Goal: Navigation & Orientation: Find specific page/section

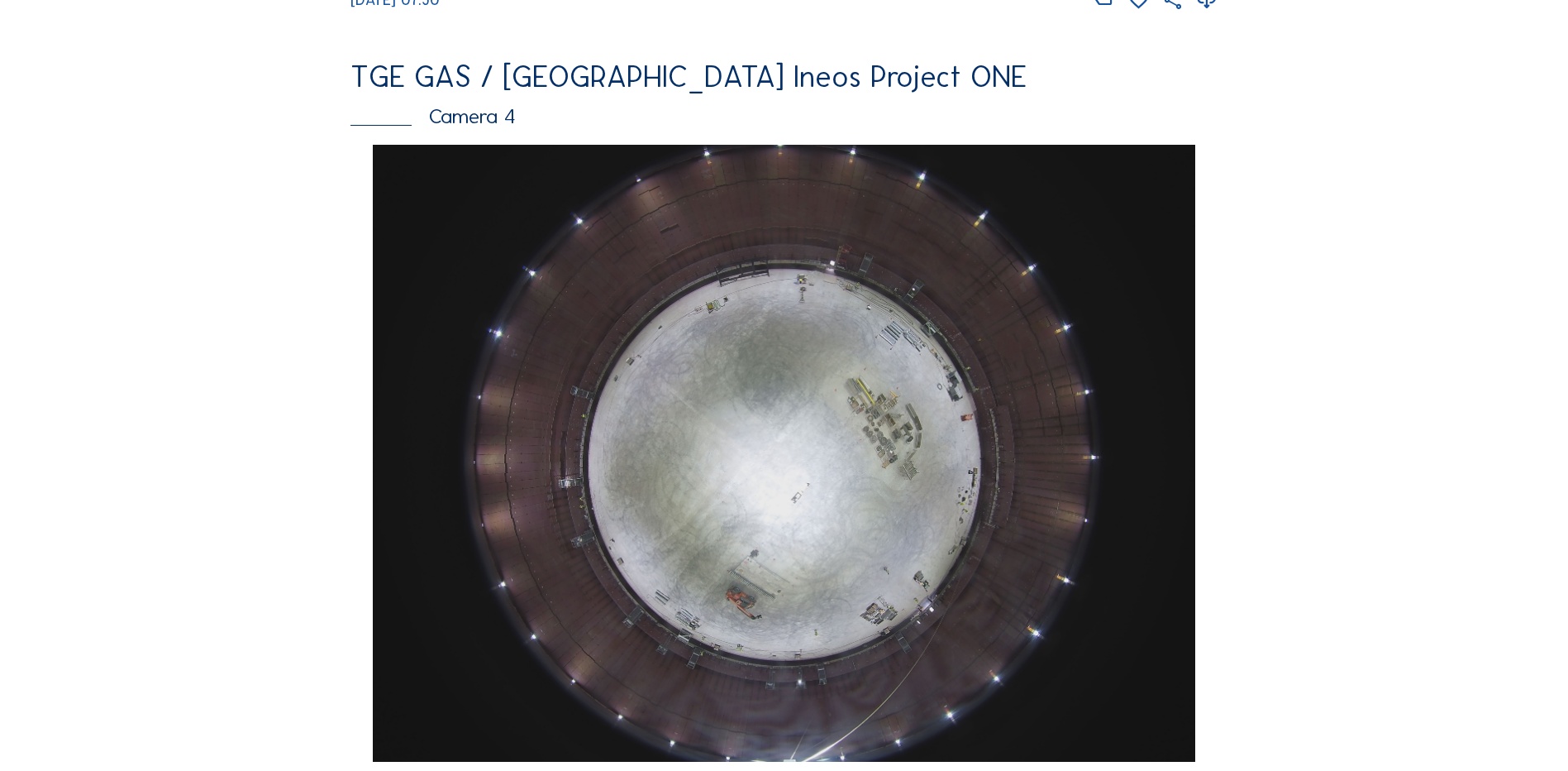
scroll to position [1323, 0]
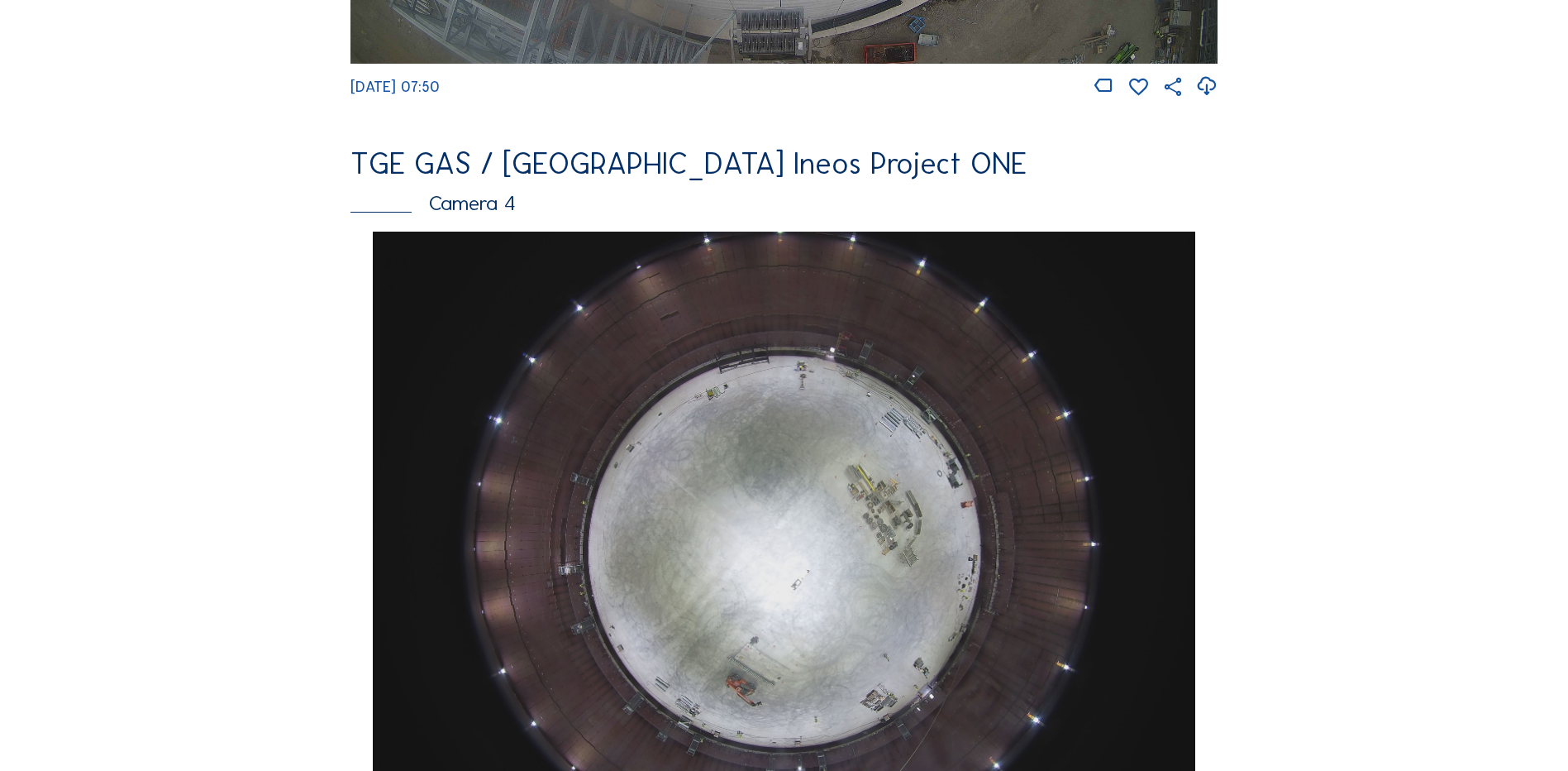
click at [839, 427] on img at bounding box center [784, 540] width 822 height 616
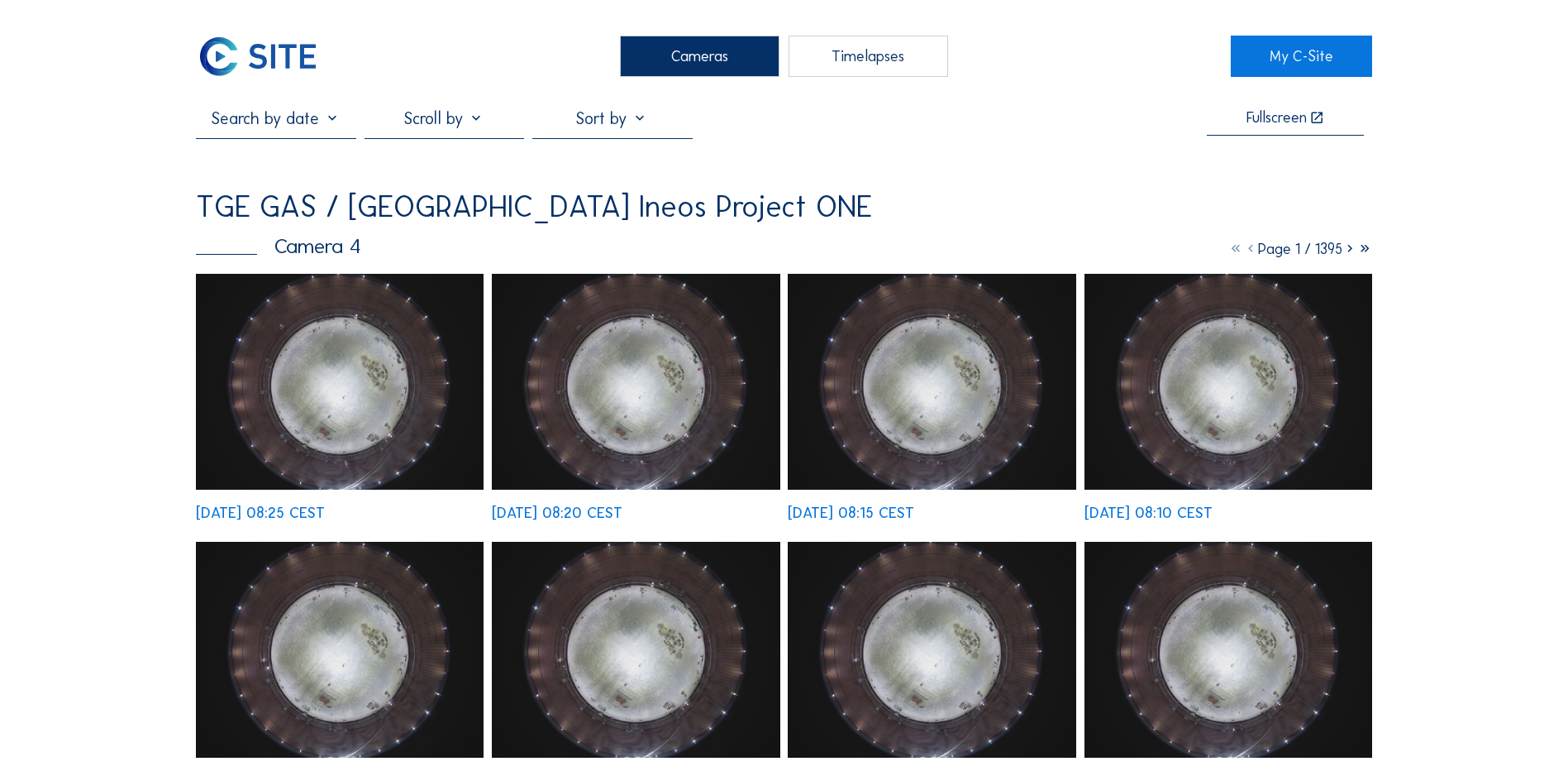
click at [312, 380] on img at bounding box center [339, 382] width 288 height 216
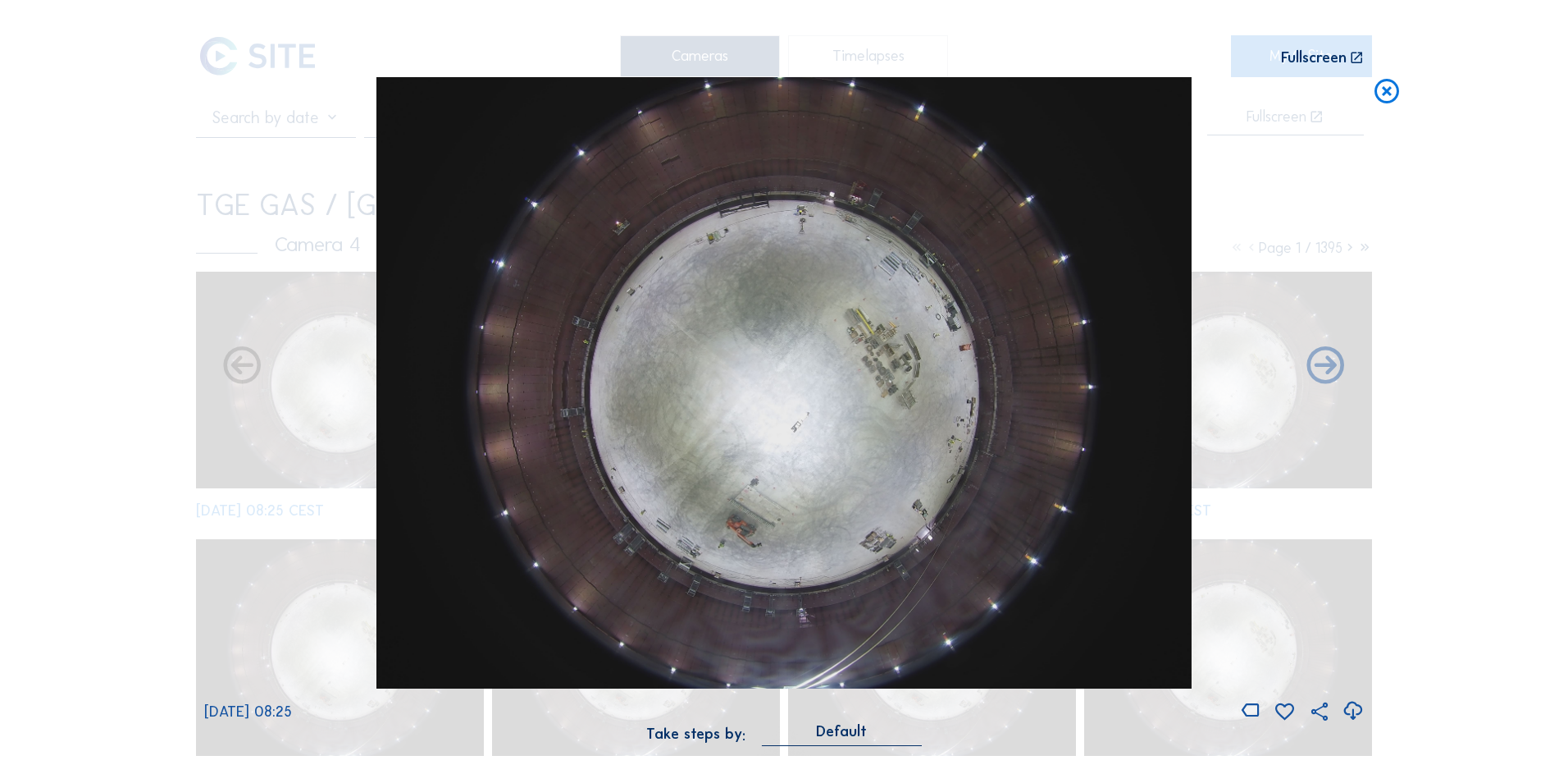
click at [1353, 713] on icon at bounding box center [1353, 711] width 22 height 27
click at [1379, 96] on icon at bounding box center [1387, 91] width 29 height 30
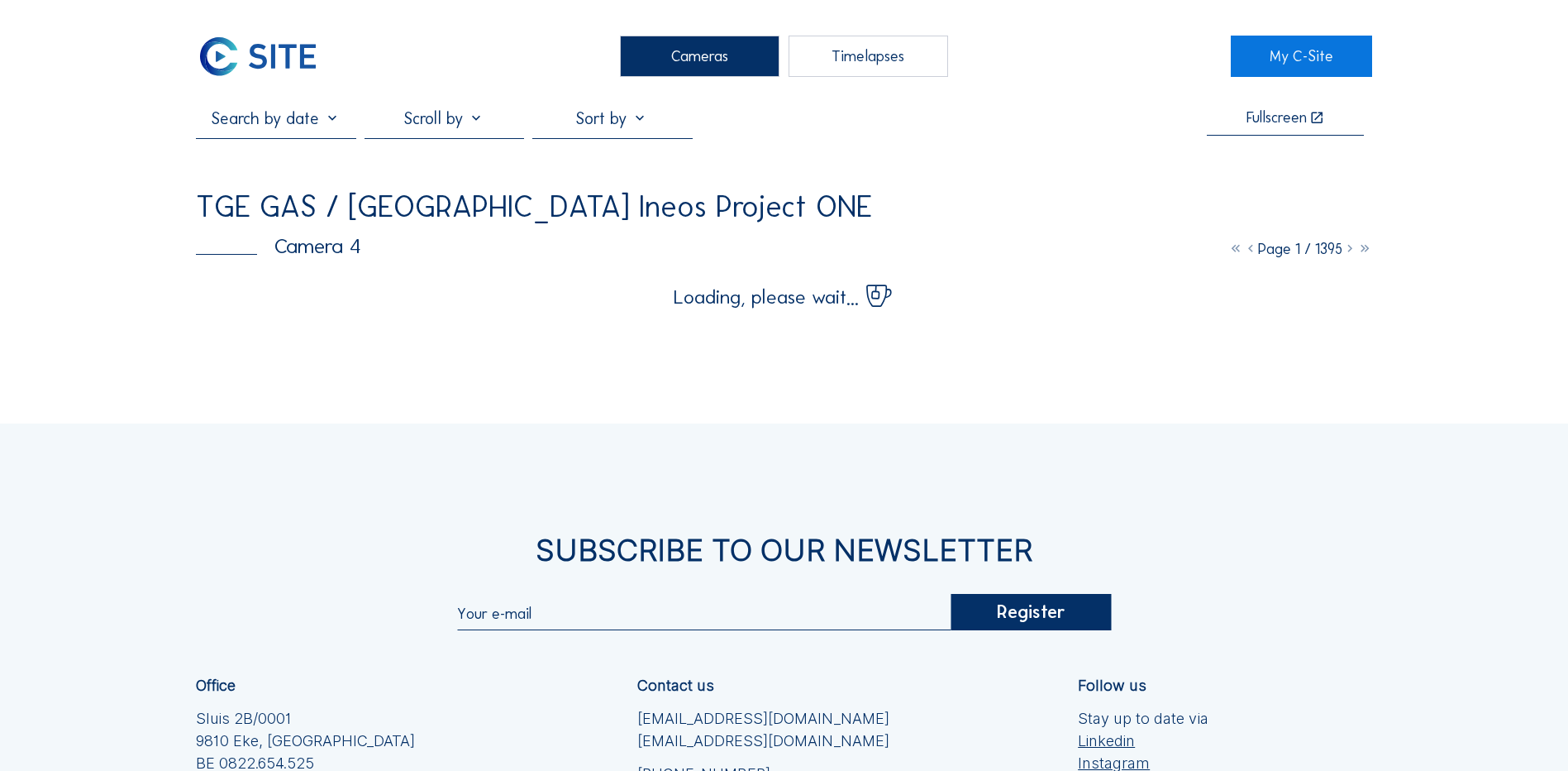
click at [697, 60] on div "Cameras" at bounding box center [699, 56] width 159 height 41
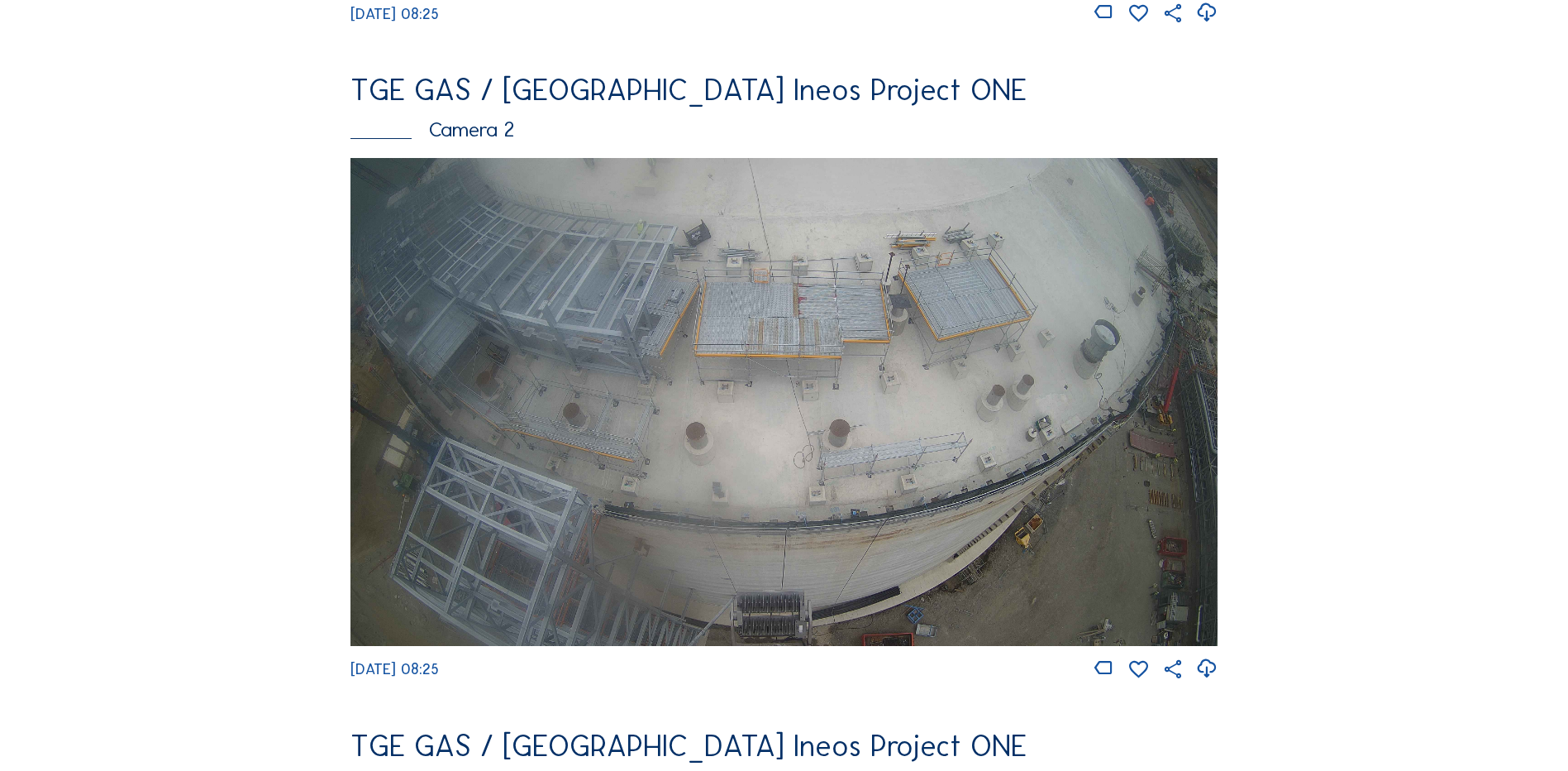
scroll to position [745, 0]
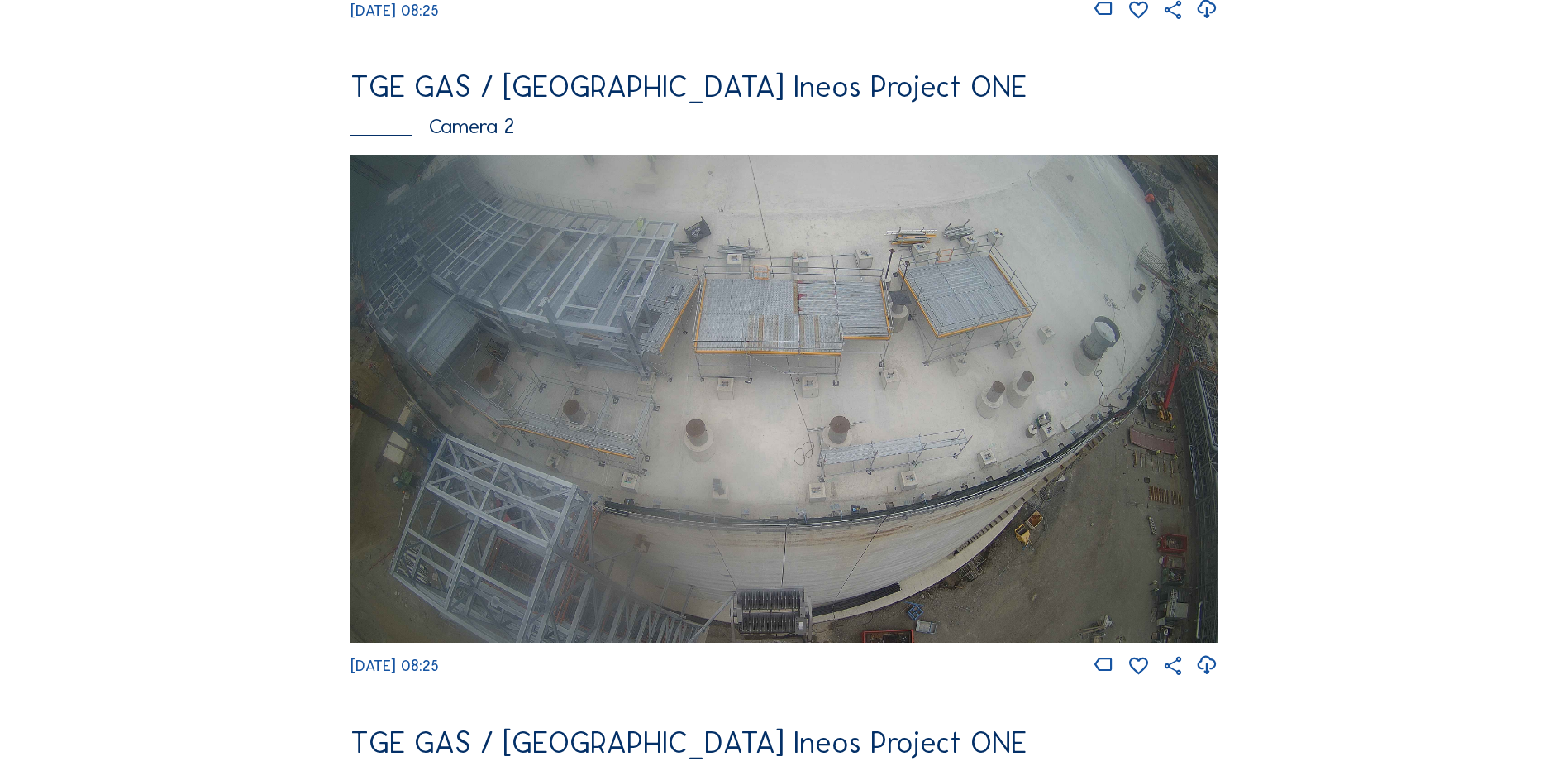
click at [744, 318] on img at bounding box center [784, 398] width 867 height 488
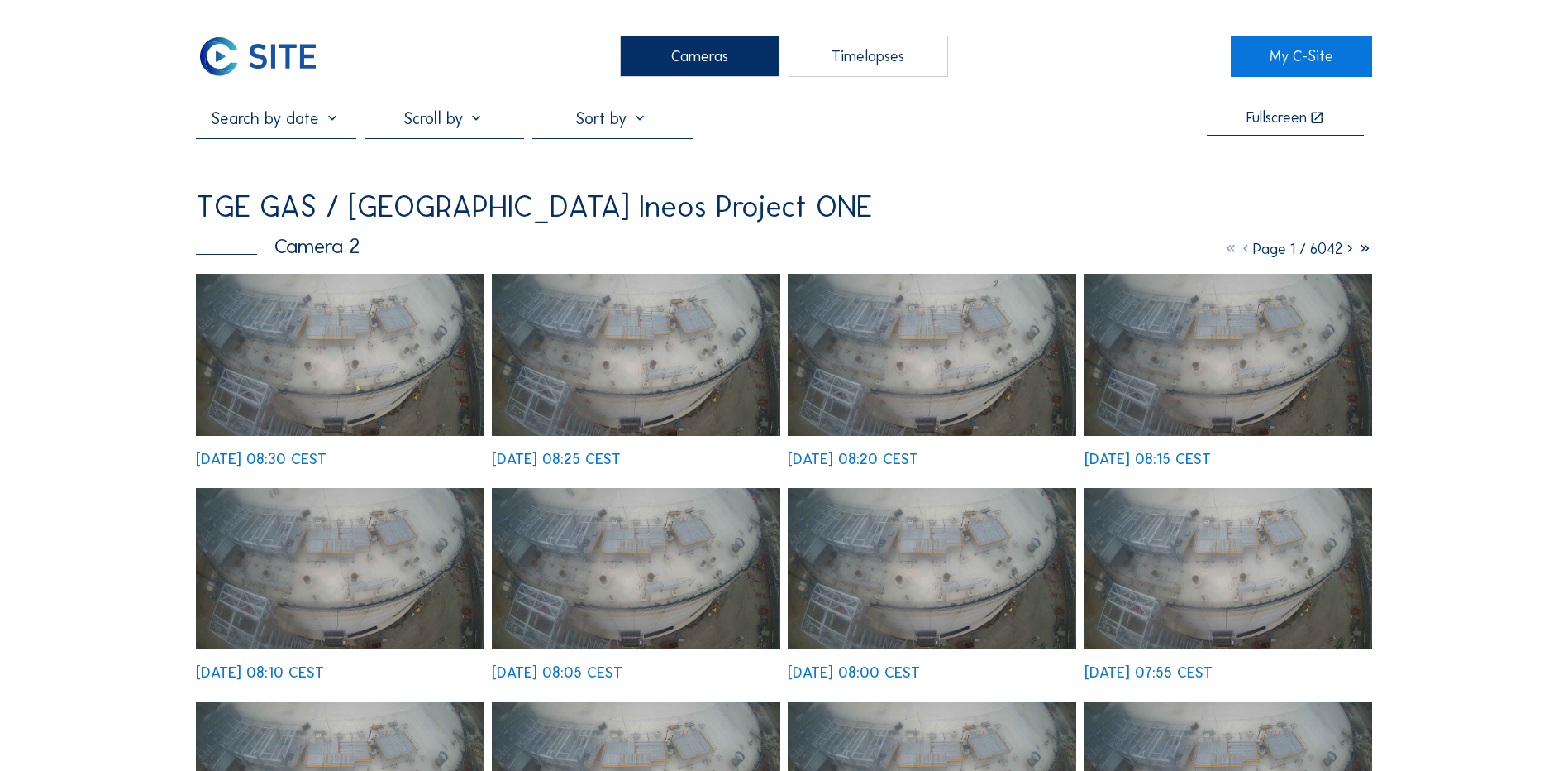
click at [670, 65] on div "Cameras" at bounding box center [699, 56] width 159 height 41
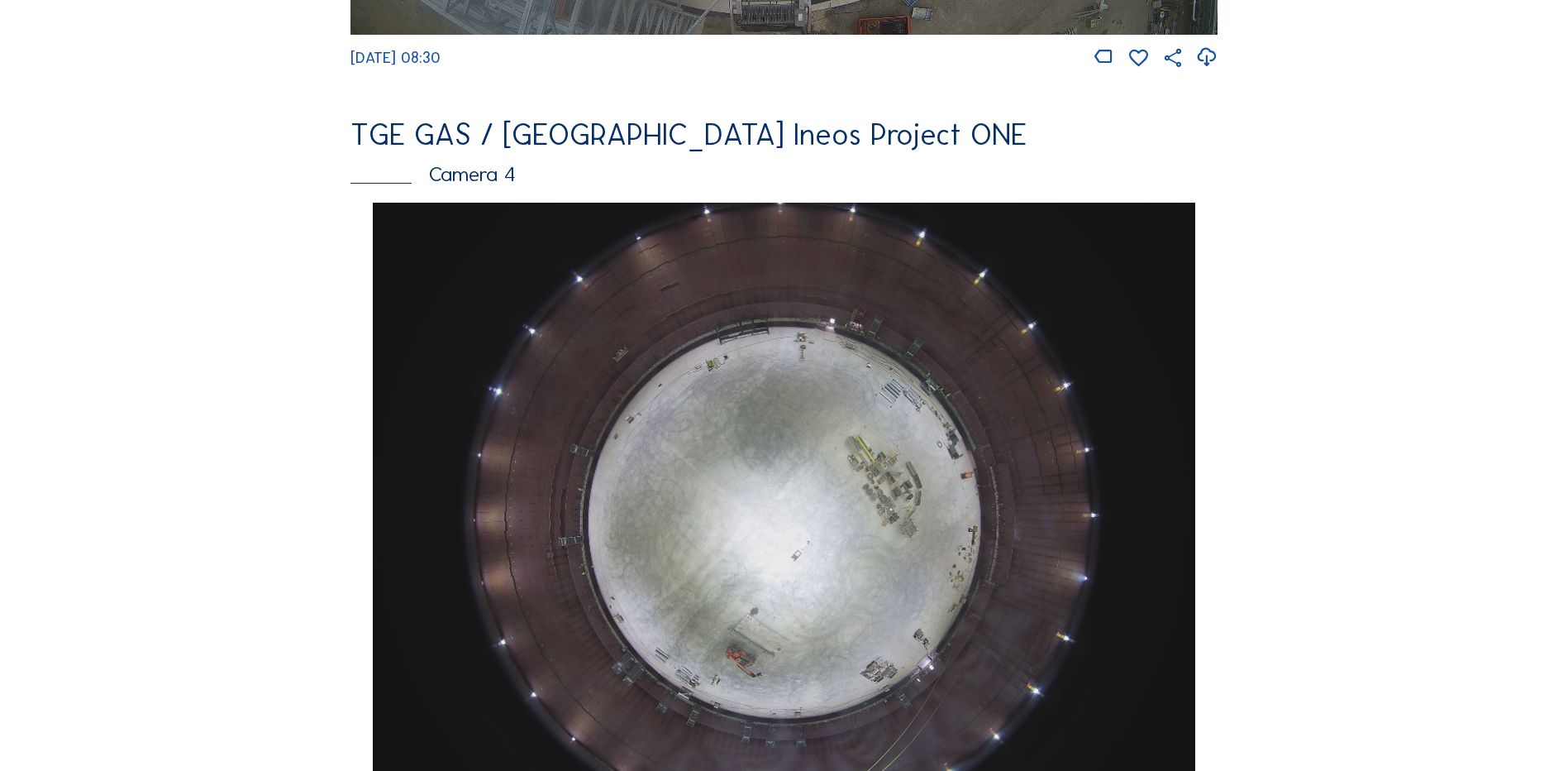
scroll to position [1488, 0]
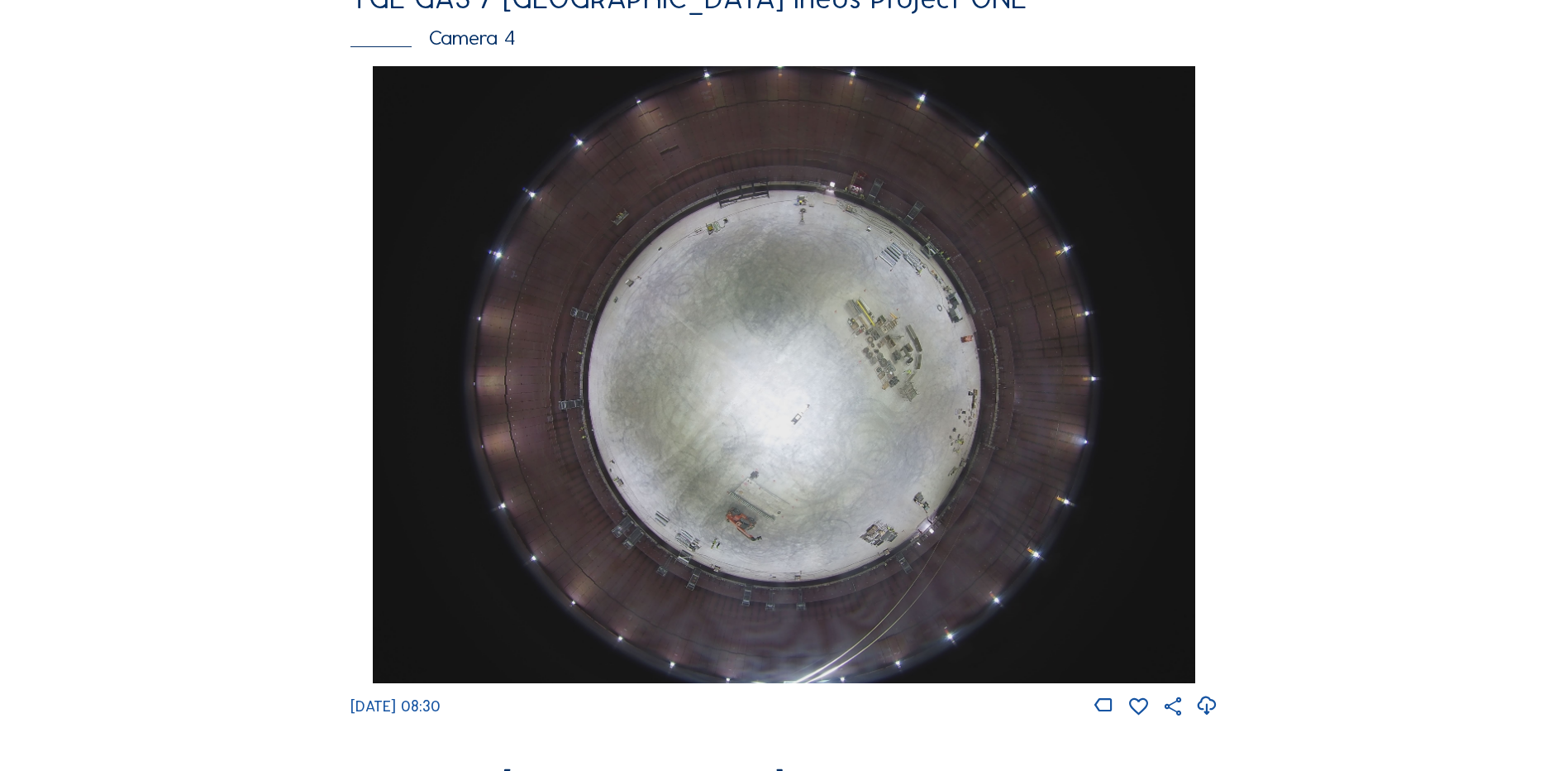
click at [814, 309] on img at bounding box center [784, 375] width 822 height 616
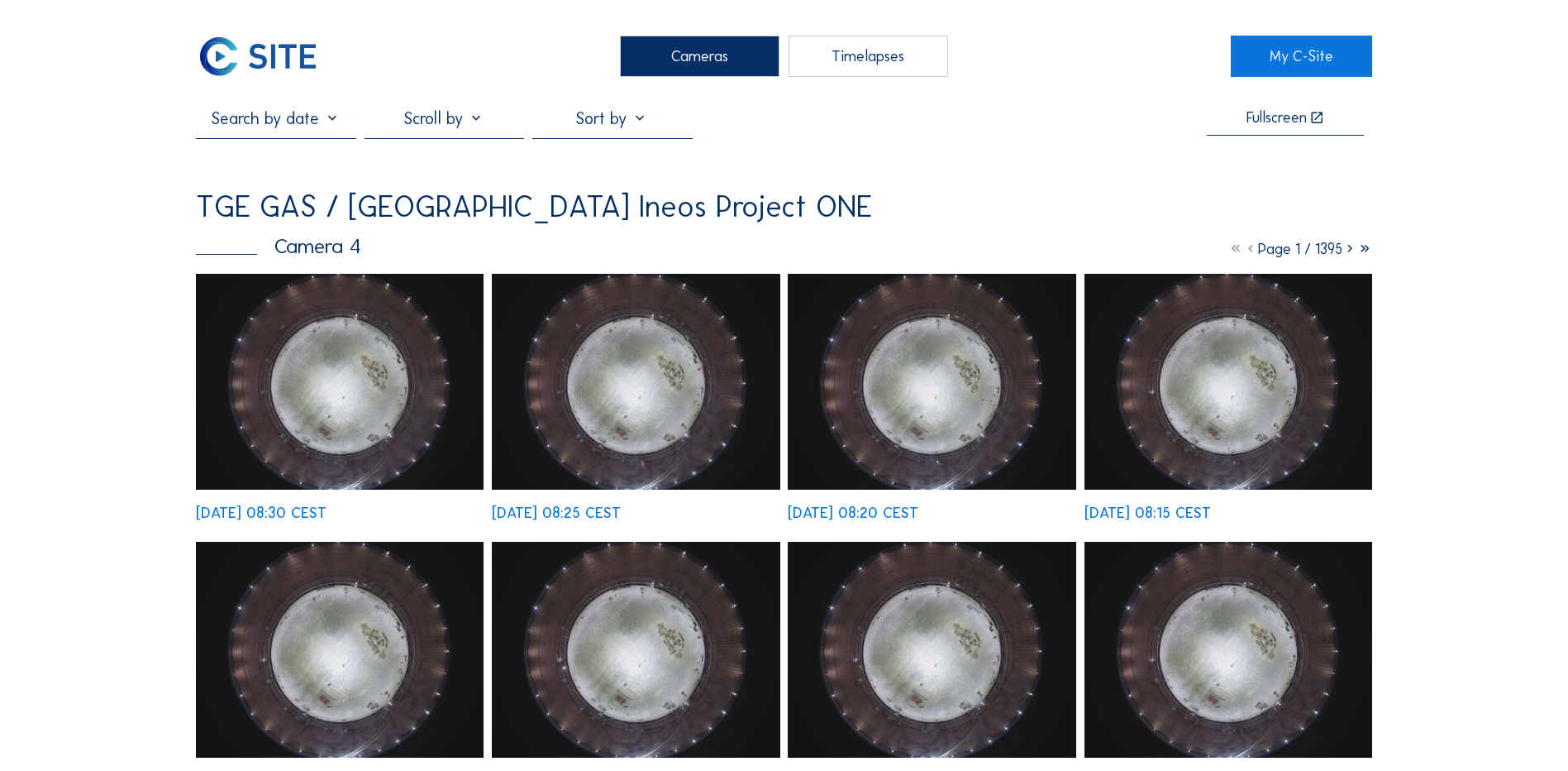
click at [342, 381] on img at bounding box center [339, 382] width 288 height 216
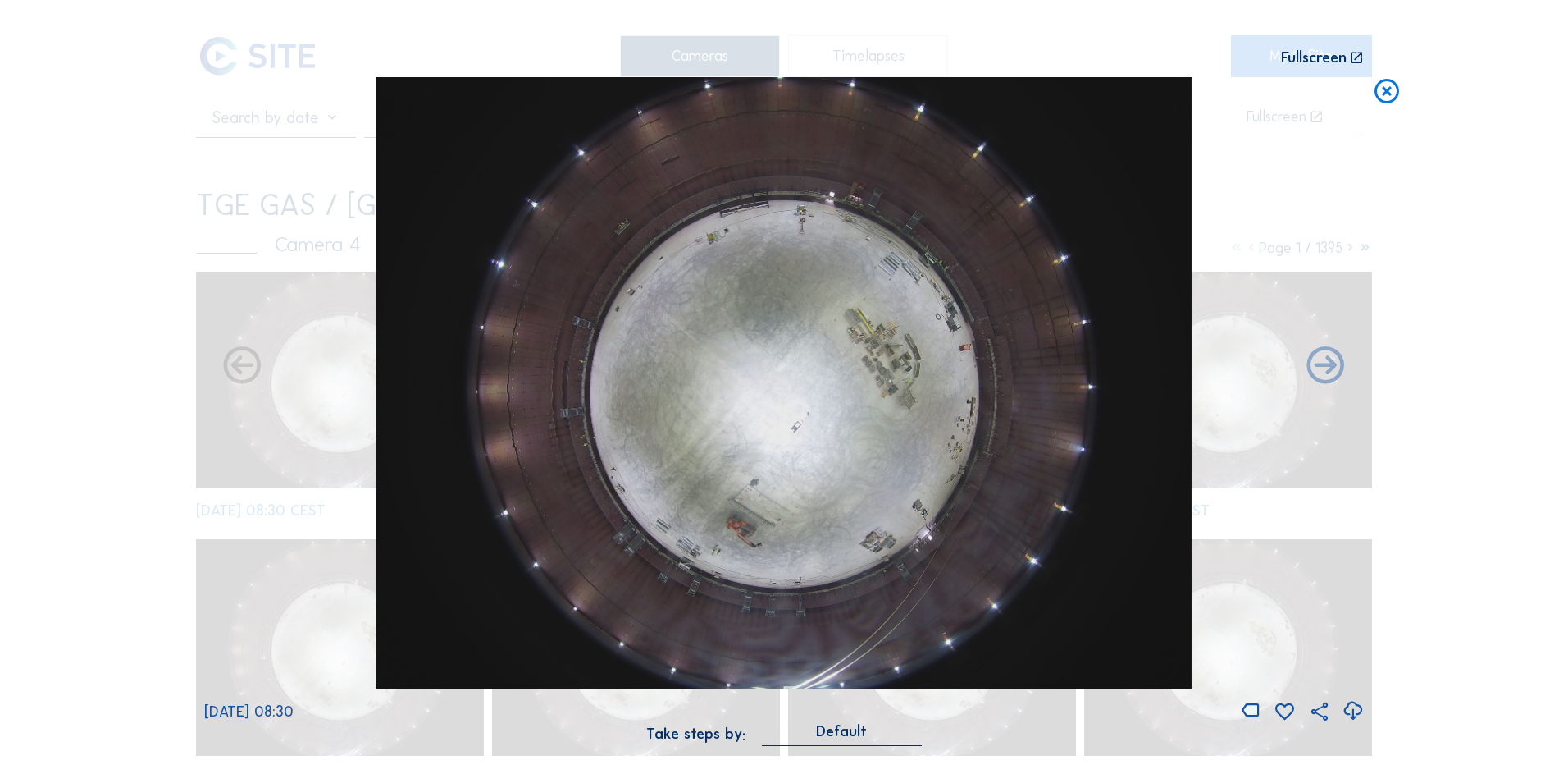
click at [1353, 711] on icon at bounding box center [1353, 711] width 22 height 27
